Goal: Information Seeking & Learning: Learn about a topic

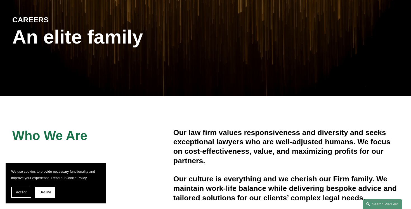
scroll to position [63, 0]
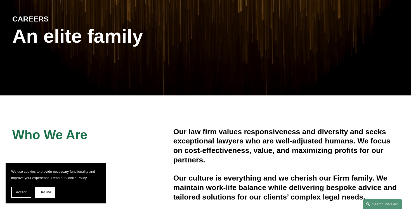
click at [50, 190] on button "Decline" at bounding box center [45, 192] width 20 height 11
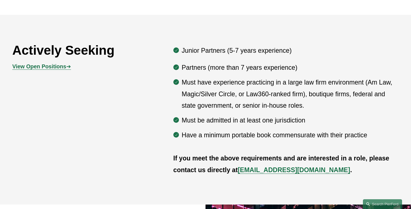
scroll to position [272, 0]
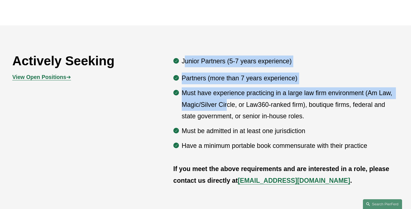
drag, startPoint x: 187, startPoint y: 61, endPoint x: 227, endPoint y: 106, distance: 60.6
click at [227, 106] on div "Junior Partners (5-7 years experience) Partners (more than 7 years experience) …" at bounding box center [285, 104] width 225 height 96
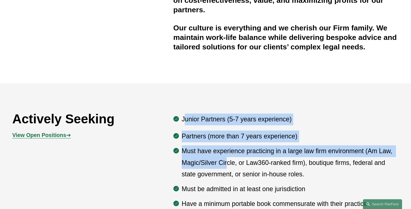
scroll to position [230, 0]
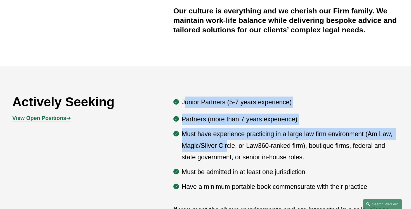
click at [53, 117] on strong "View Open Positions" at bounding box center [39, 118] width 54 height 6
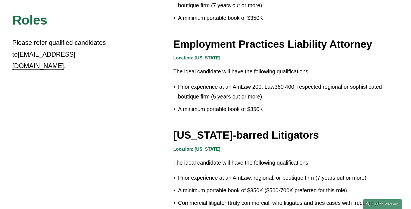
scroll to position [888, 0]
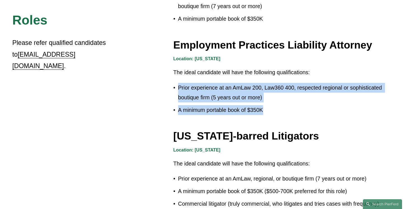
drag, startPoint x: 241, startPoint y: 100, endPoint x: 186, endPoint y: 78, distance: 59.0
click at [186, 78] on div "Location: [US_STATE] The ideal candidate will have the following qualifications…" at bounding box center [285, 85] width 225 height 60
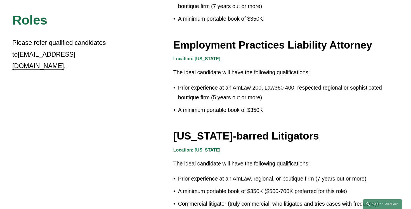
click at [186, 78] on div "Location: [US_STATE] The ideal candidate will have the following qualifications…" at bounding box center [285, 85] width 225 height 60
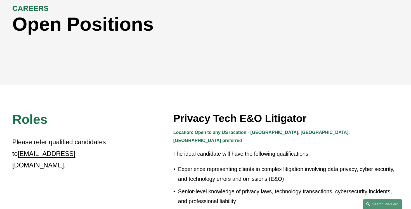
scroll to position [0, 0]
